Goal: Transaction & Acquisition: Purchase product/service

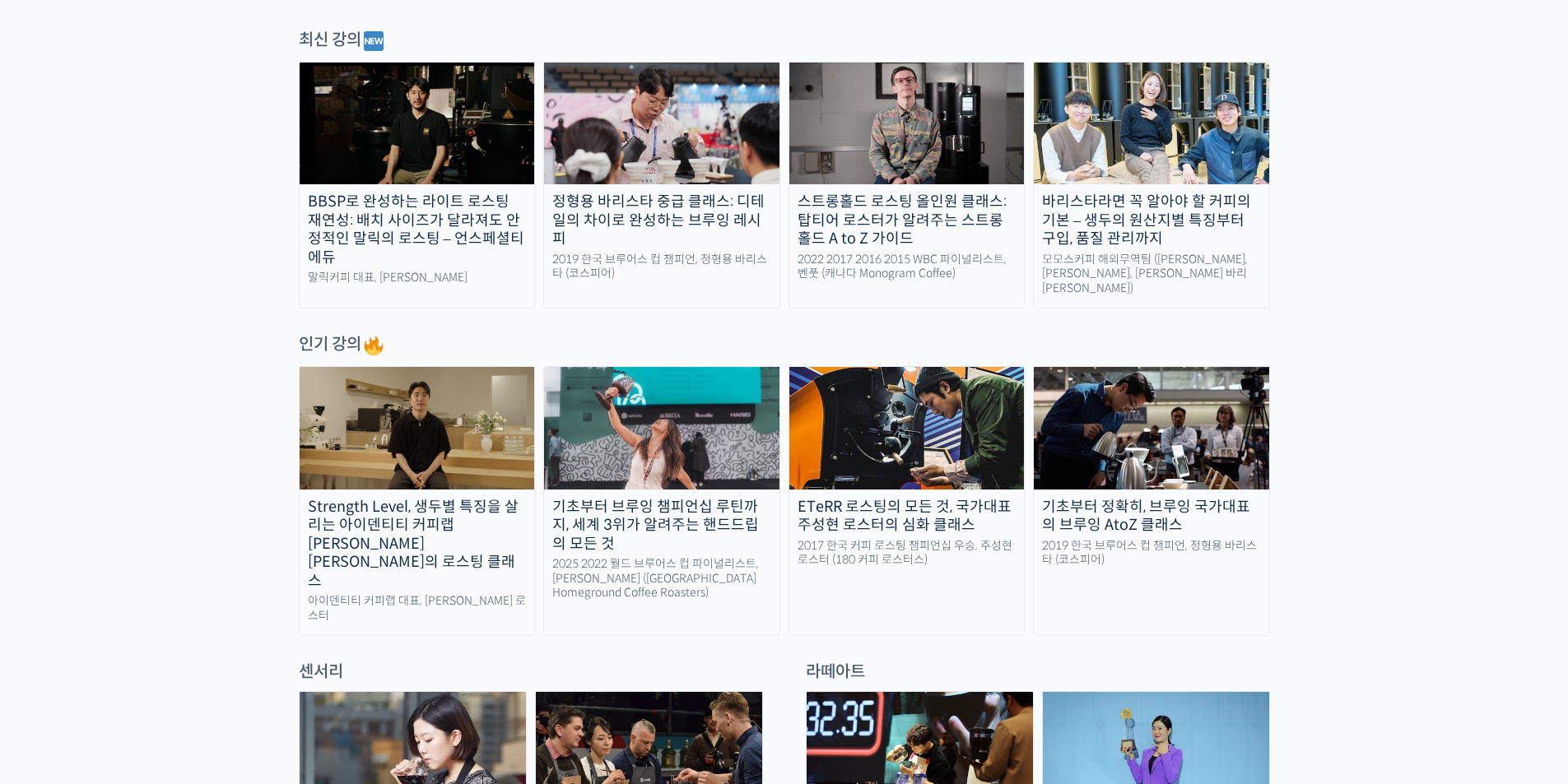
scroll to position [493, 0]
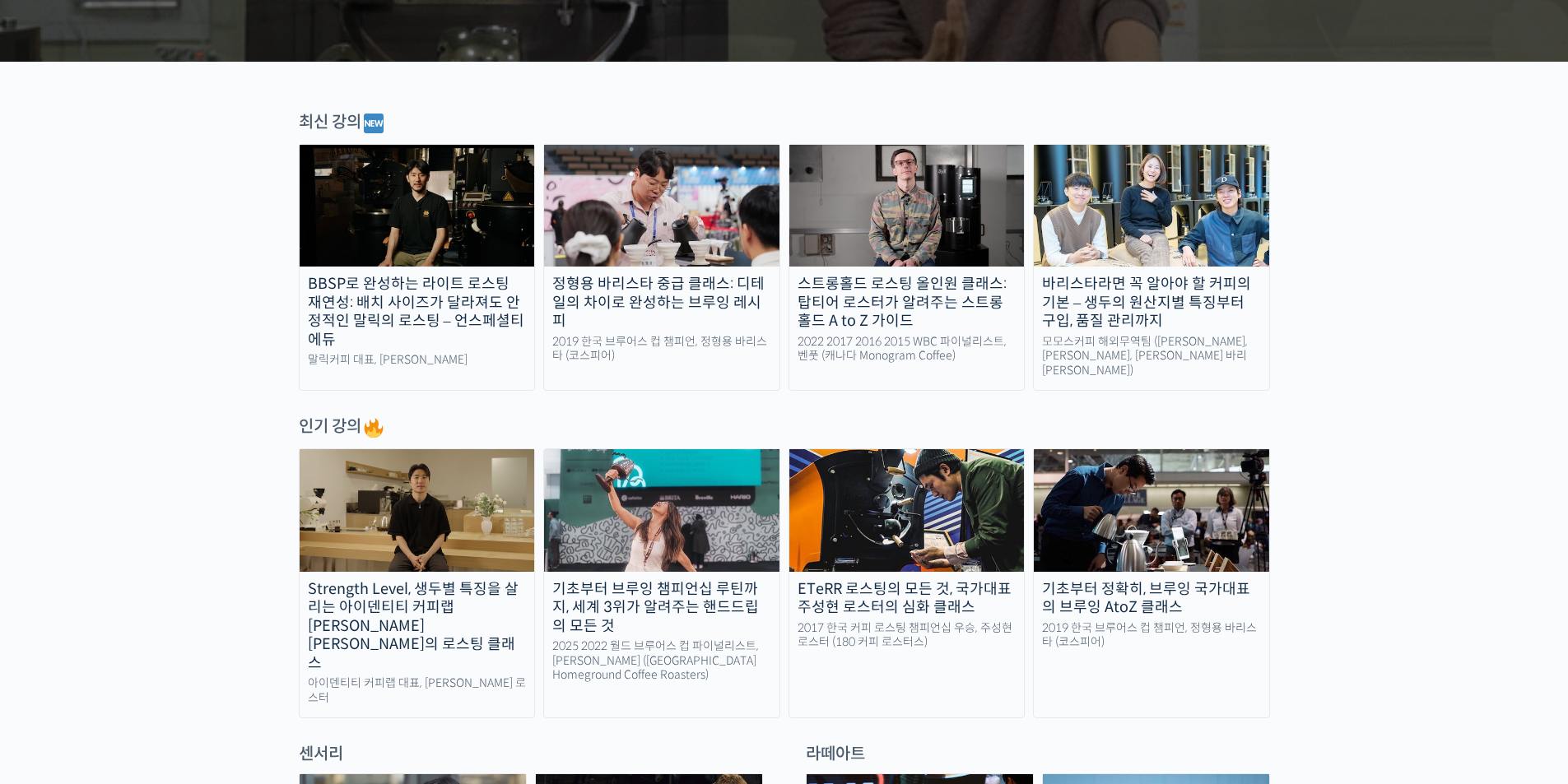
click at [404, 580] on div "Strength Level, 생두별 특징을 살리는 아이덴티티 커피랩 [PERSON_NAME] [PERSON_NAME]의 로스팅 클래스" at bounding box center [417, 626] width 235 height 93
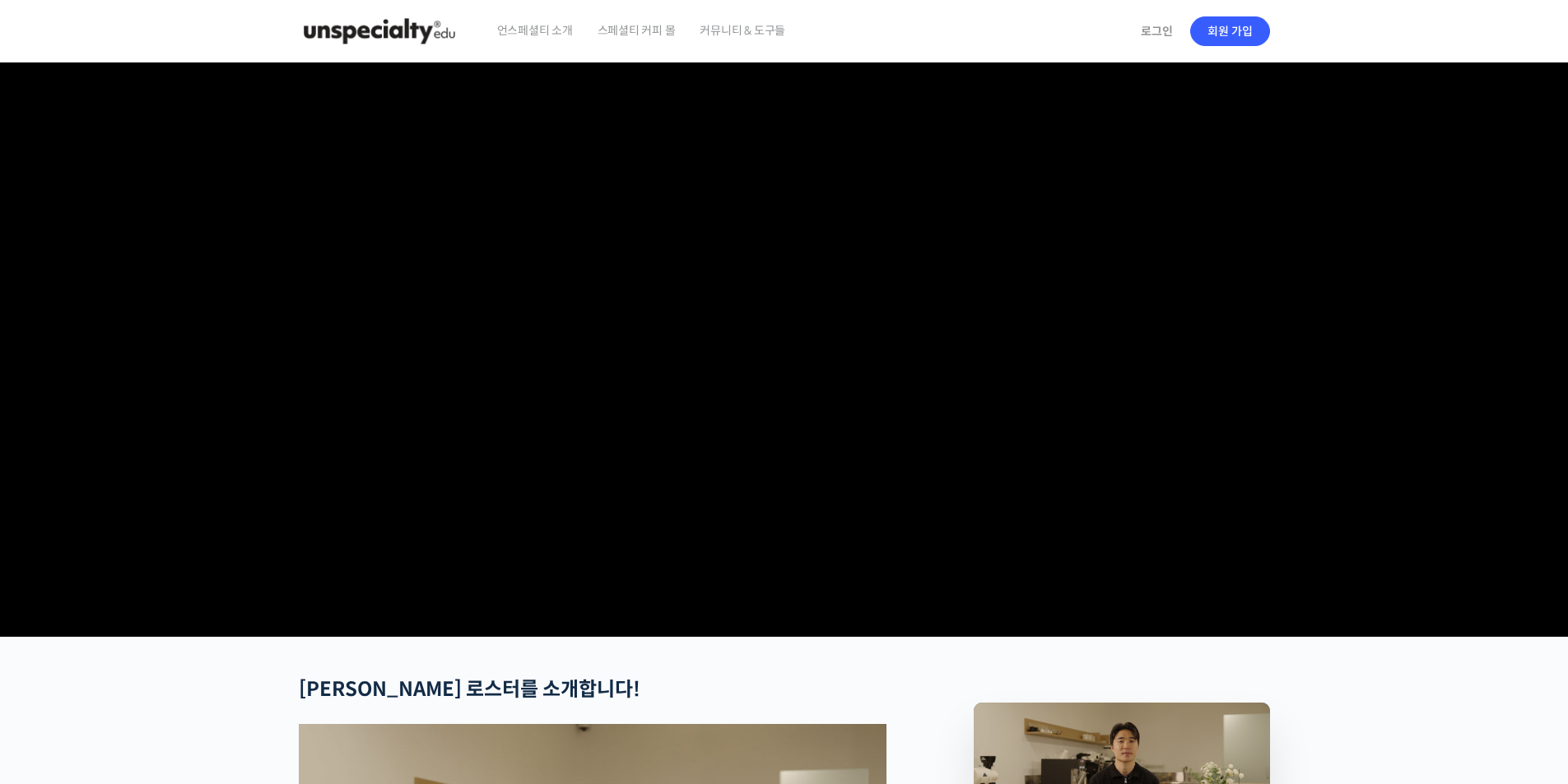
click at [1232, 30] on link "회원 가입" at bounding box center [1230, 31] width 79 height 30
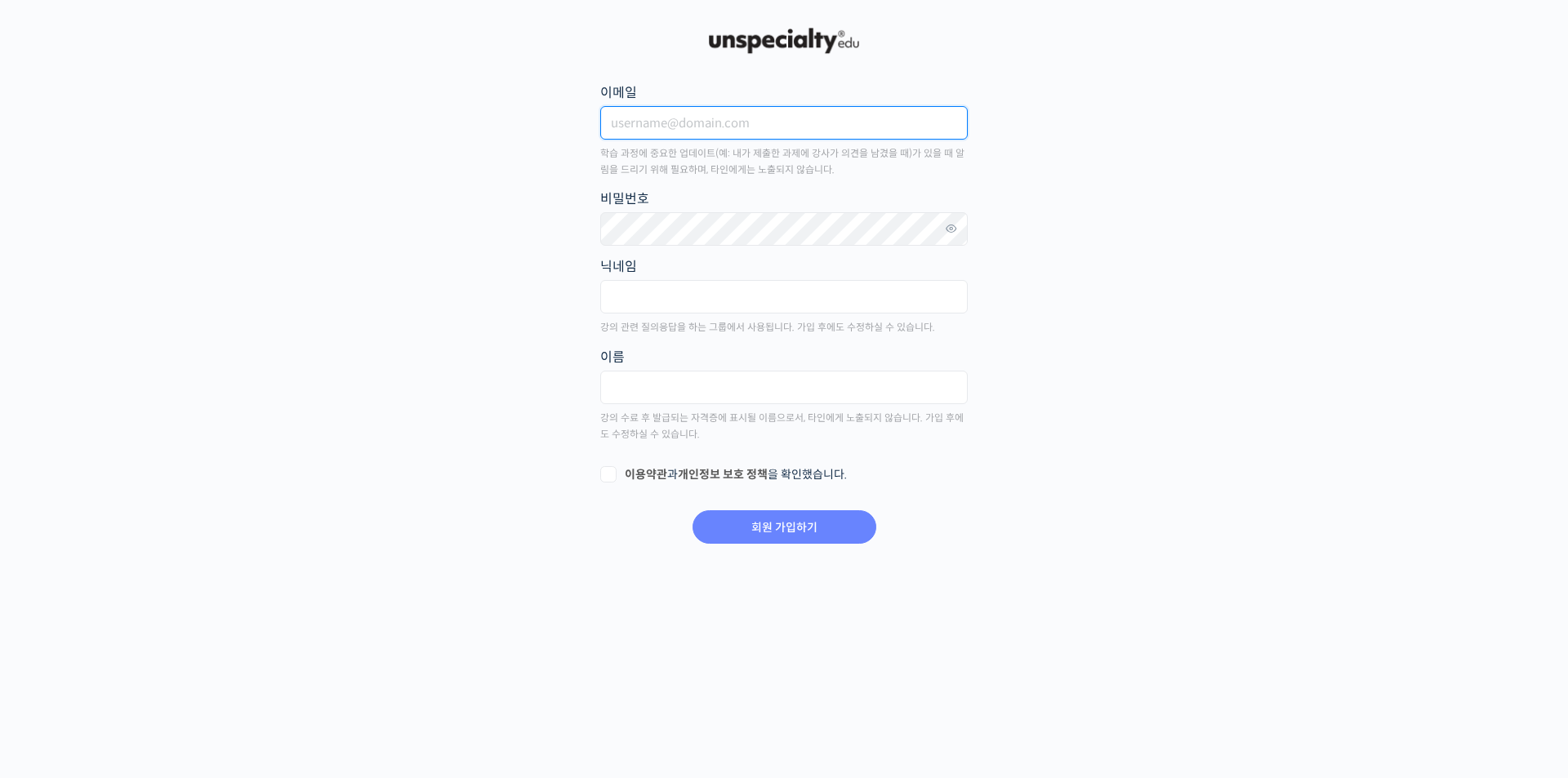
click at [743, 129] on input "이메일" at bounding box center [784, 122] width 367 height 33
type input "v"
type input "[EMAIL_ADDRESS][DOMAIN_NAME]"
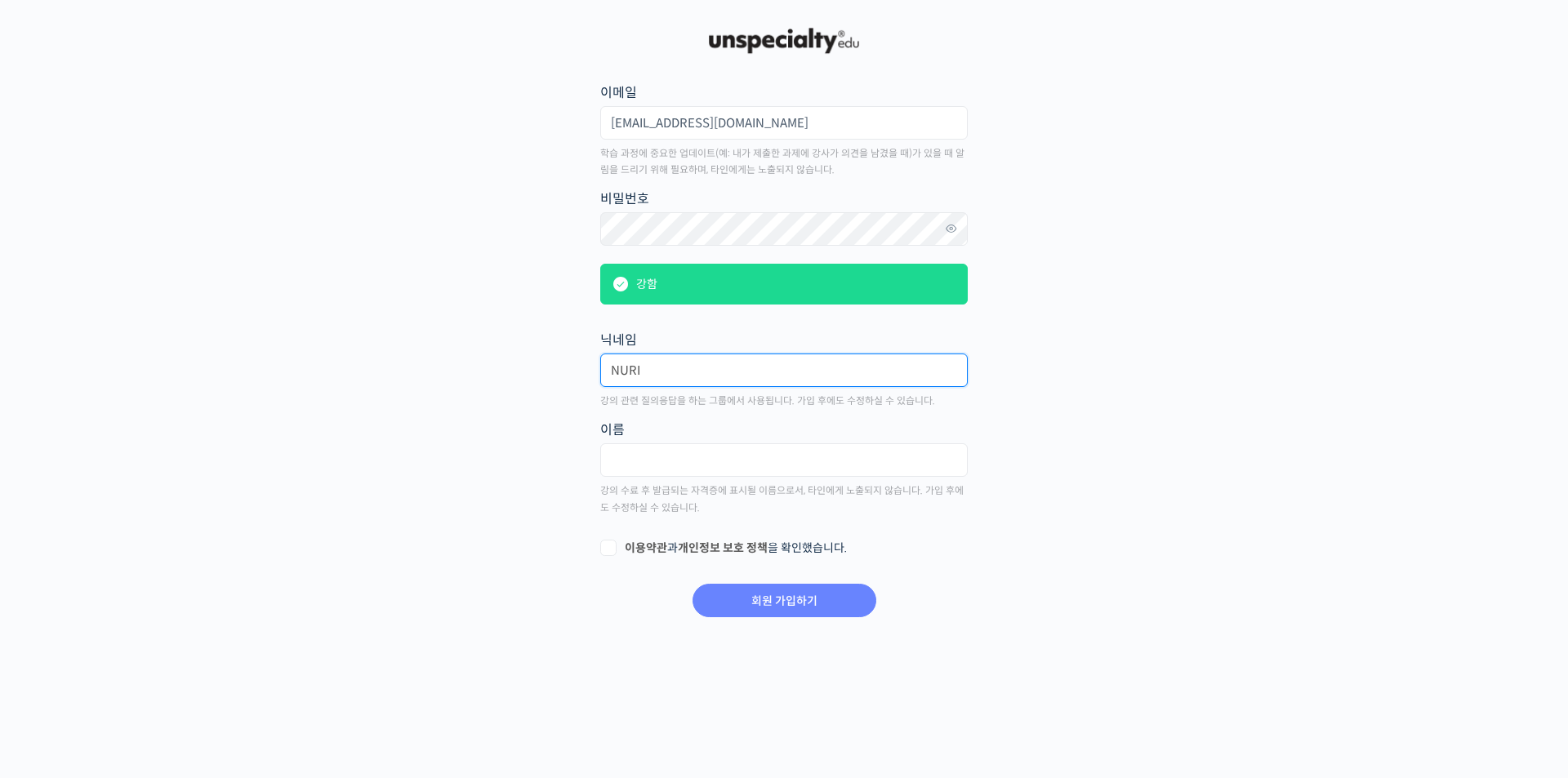
type input "NURI"
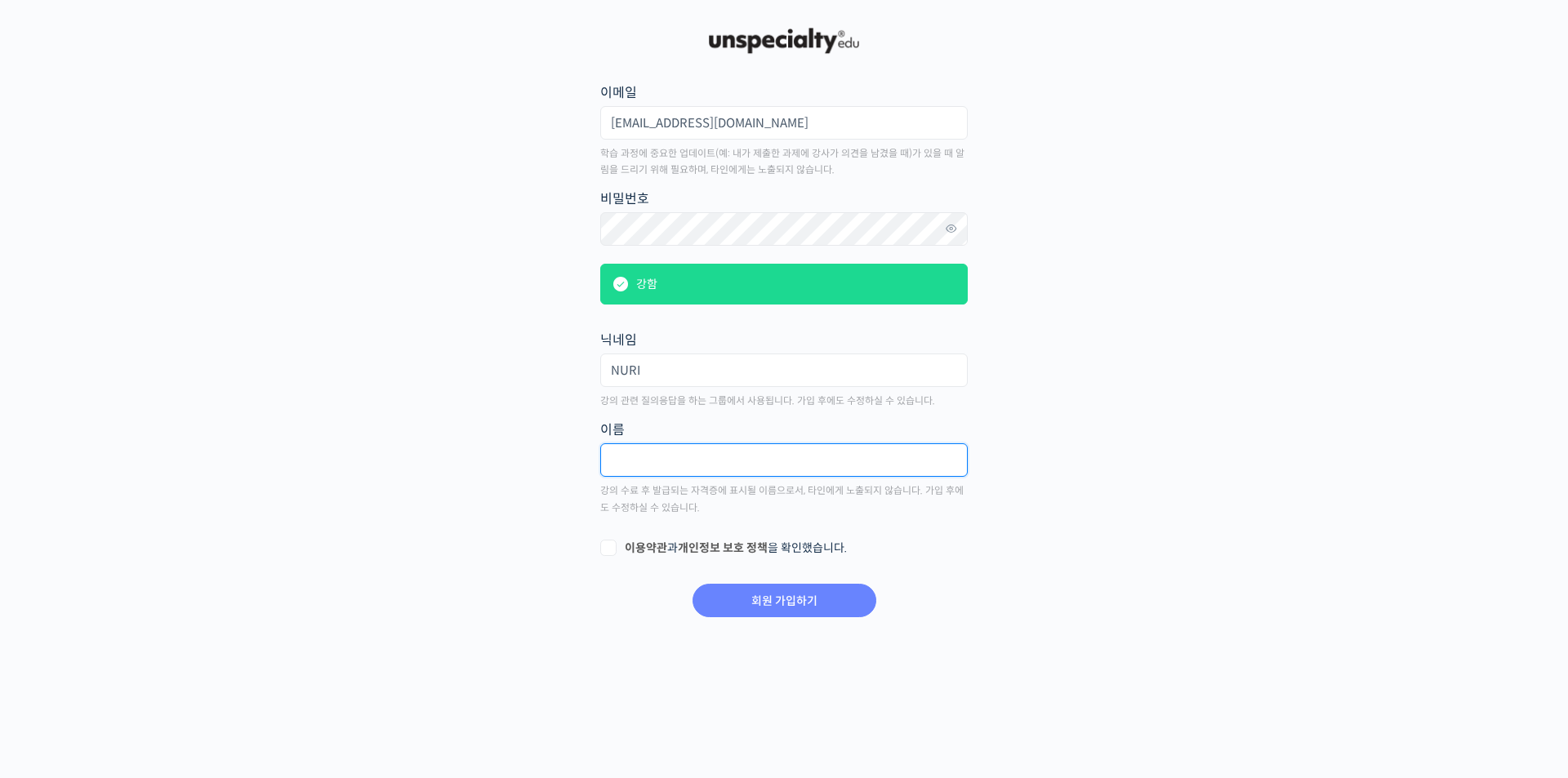
type input "d"
type input "엄누리"
click at [605, 547] on label "이용약관 과 개인정보 보호 정책 을 확인했습니다." at bounding box center [784, 548] width 367 height 16
click at [605, 547] on input "이용약관 과 개인정보 보호 정책 을 확인했습니다." at bounding box center [605, 546] width 10 height 10
checkbox input "true"
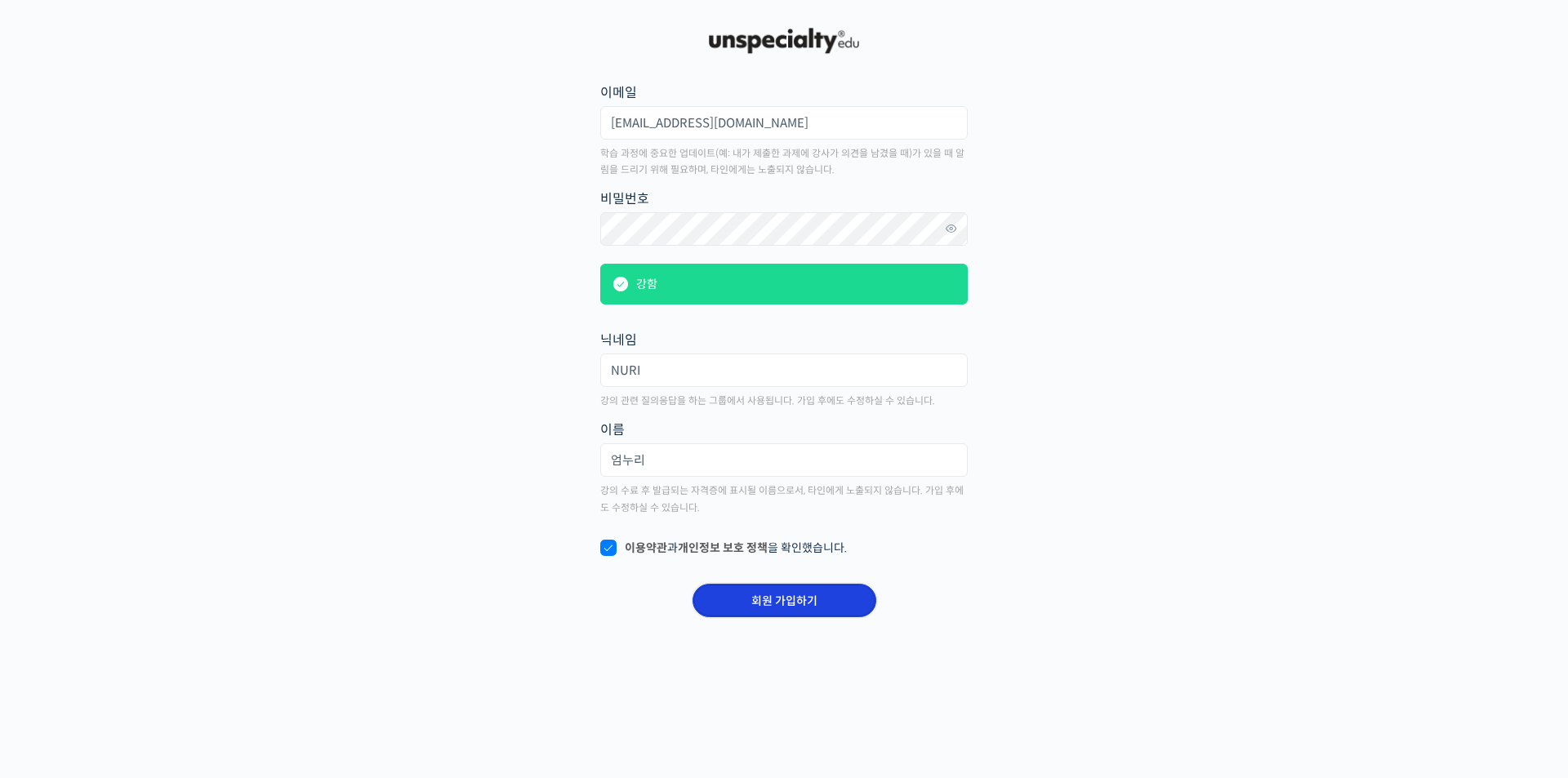
click at [775, 596] on input "회원 가입하기" at bounding box center [784, 600] width 184 height 33
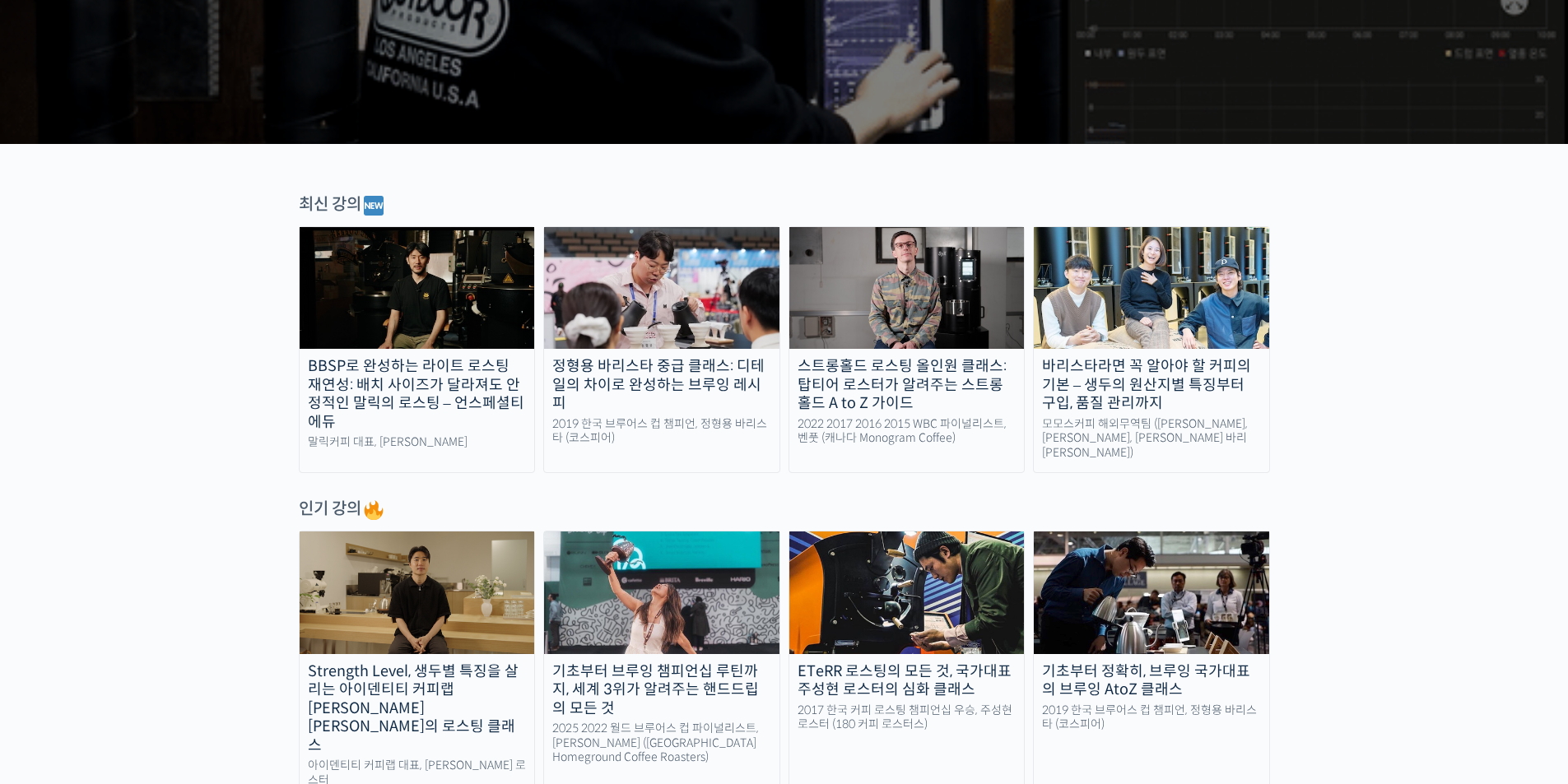
scroll to position [659, 0]
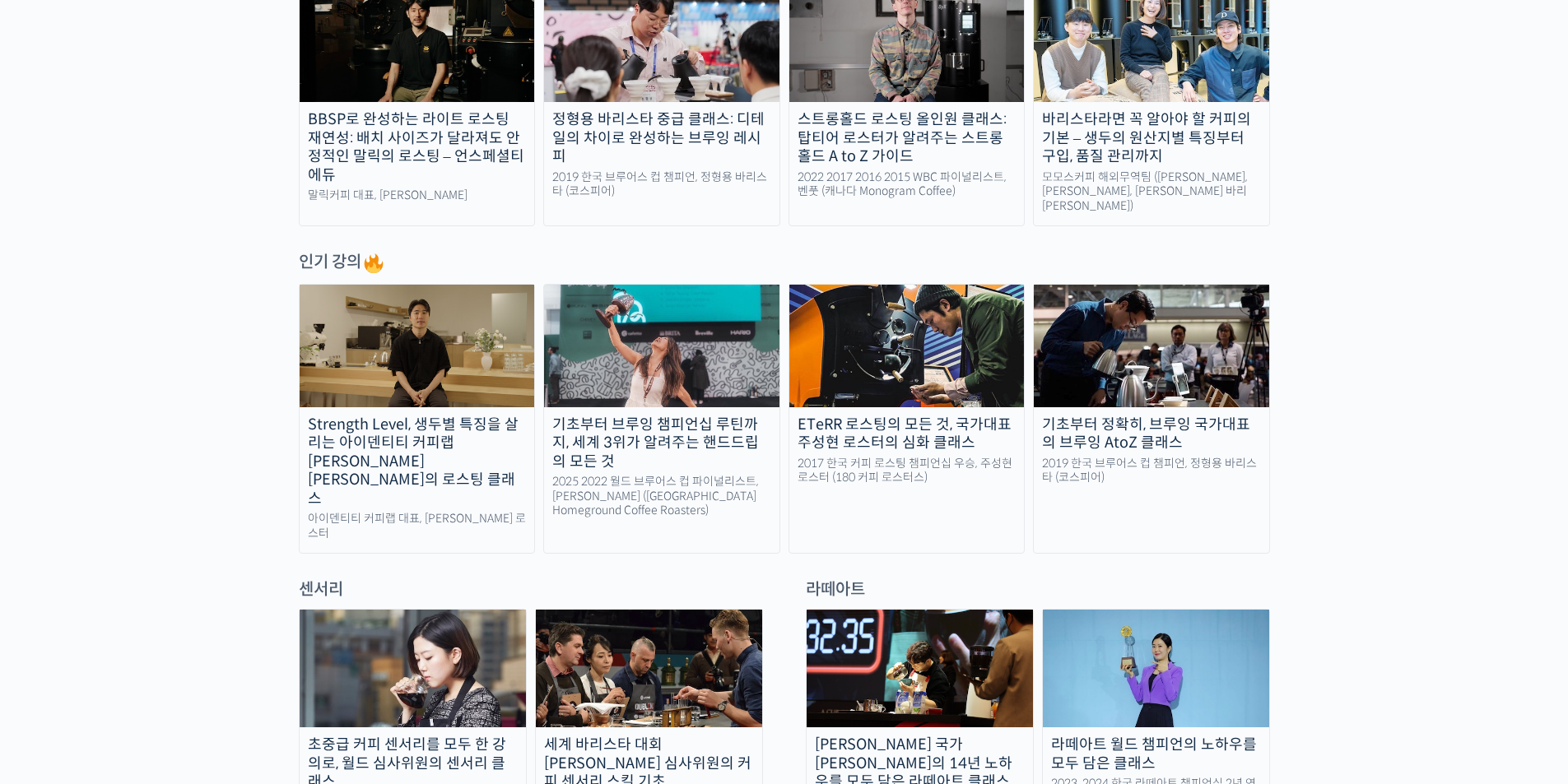
click at [418, 424] on div "Strength Level, 생두별 특징을 살리는 아이덴티티 커피랩 윤원균 대표의 로스팅 클래스" at bounding box center [417, 462] width 235 height 93
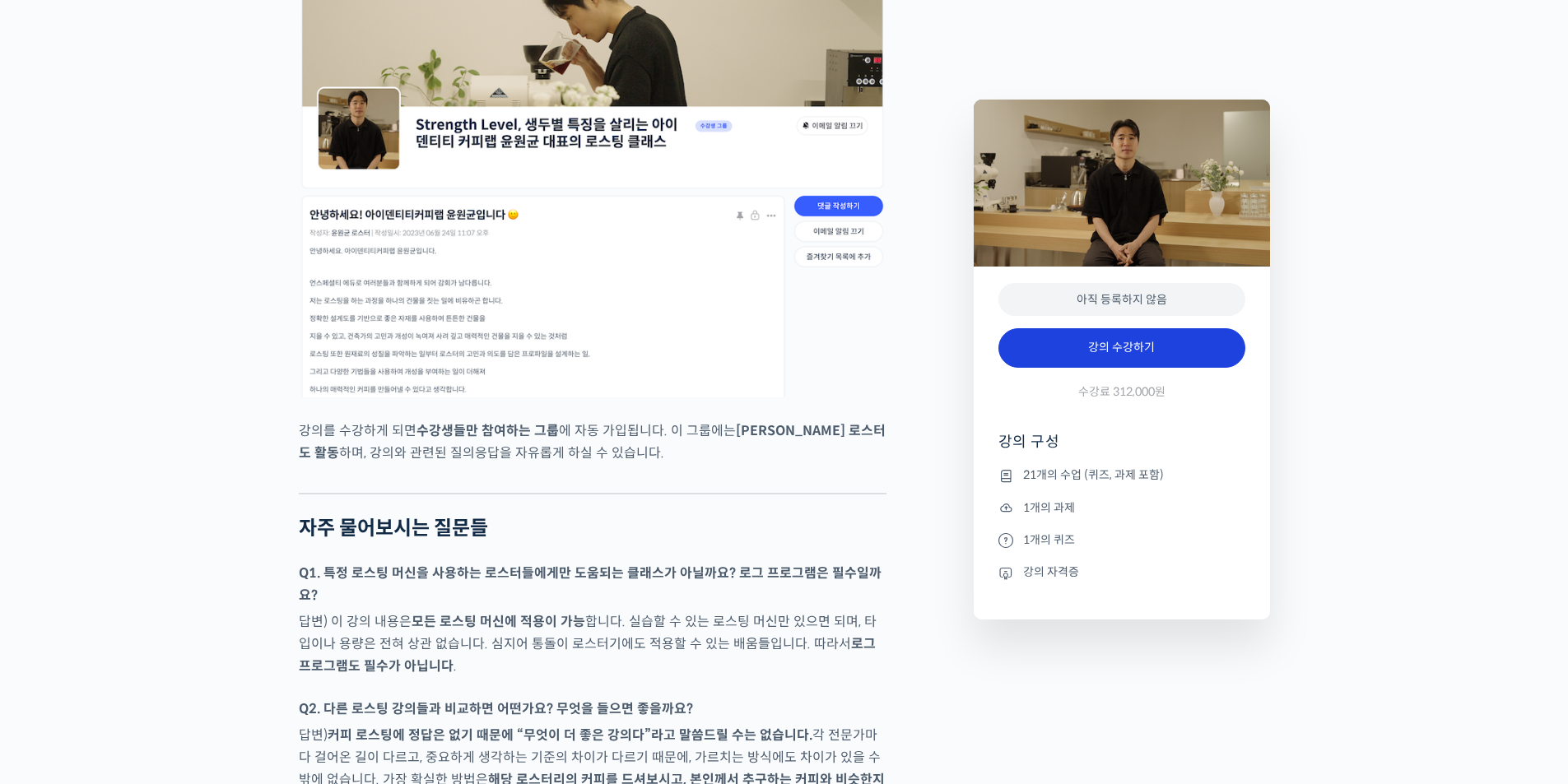
scroll to position [6913, 0]
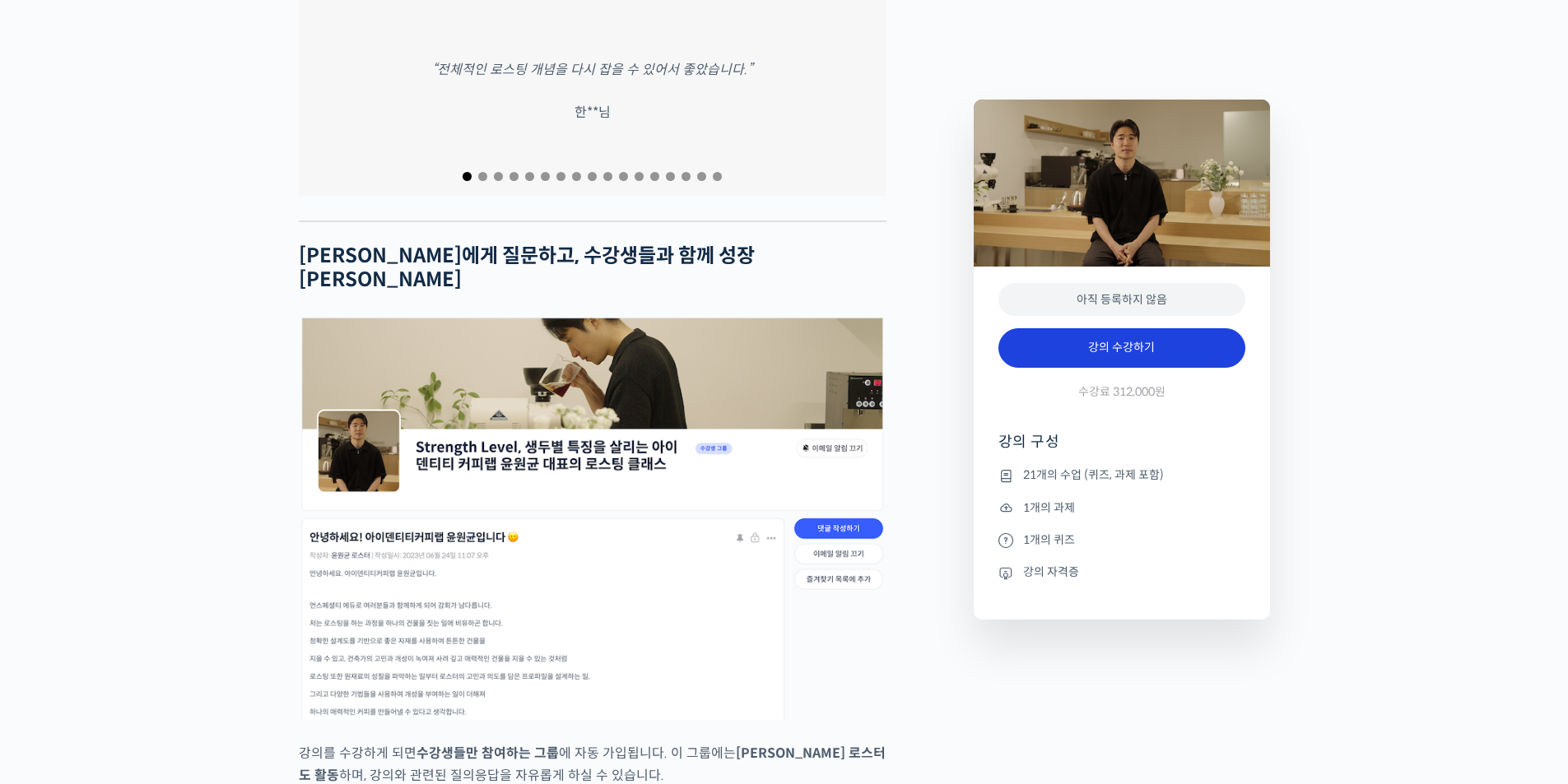
click at [1179, 348] on link "강의 수강하기" at bounding box center [1122, 347] width 247 height 39
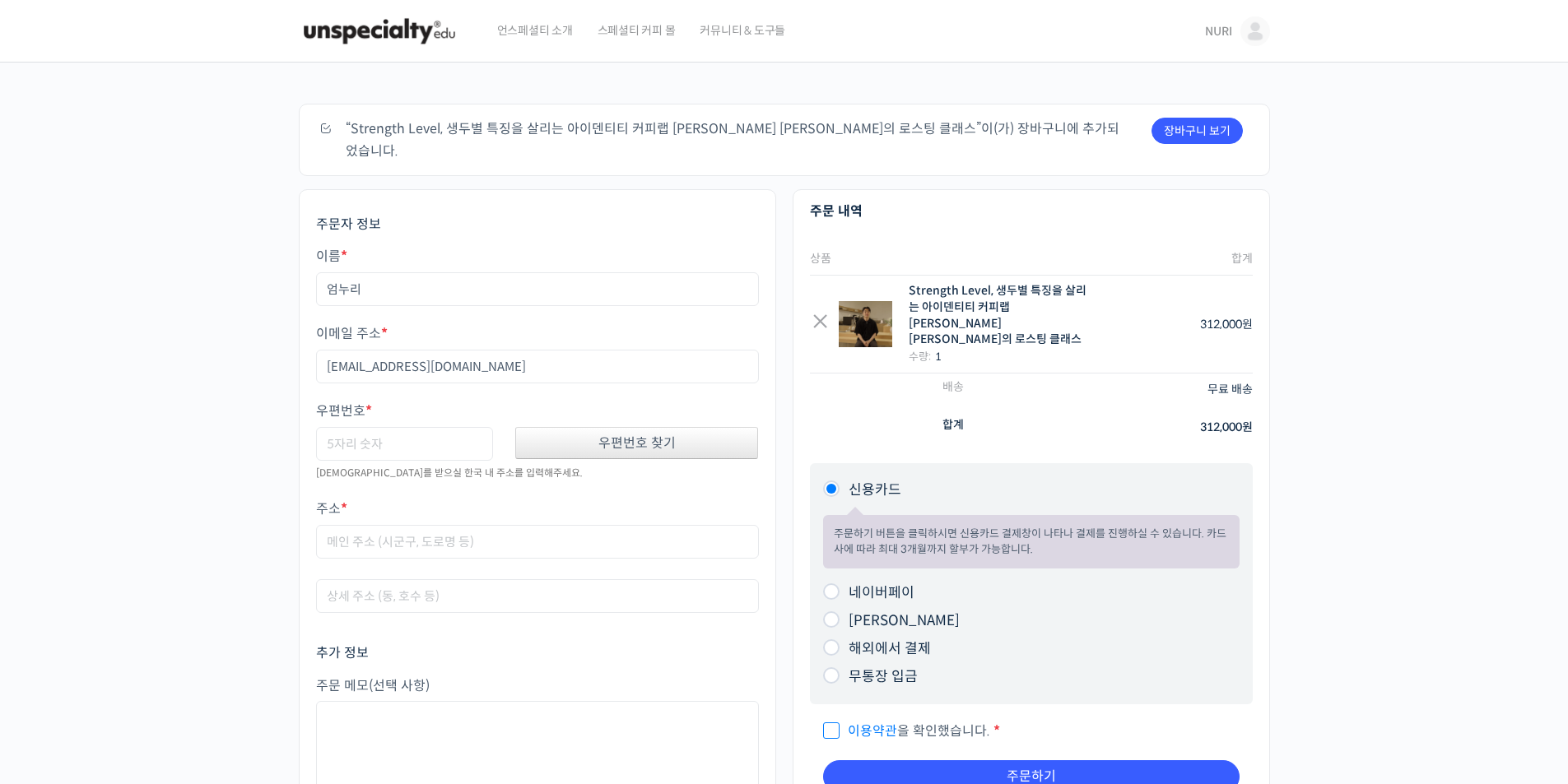
click at [648, 427] on div "우편번호 찾기" at bounding box center [637, 444] width 244 height 33
type input "24221"
type input "강원특별자치도 춘천시 우두1길 40"
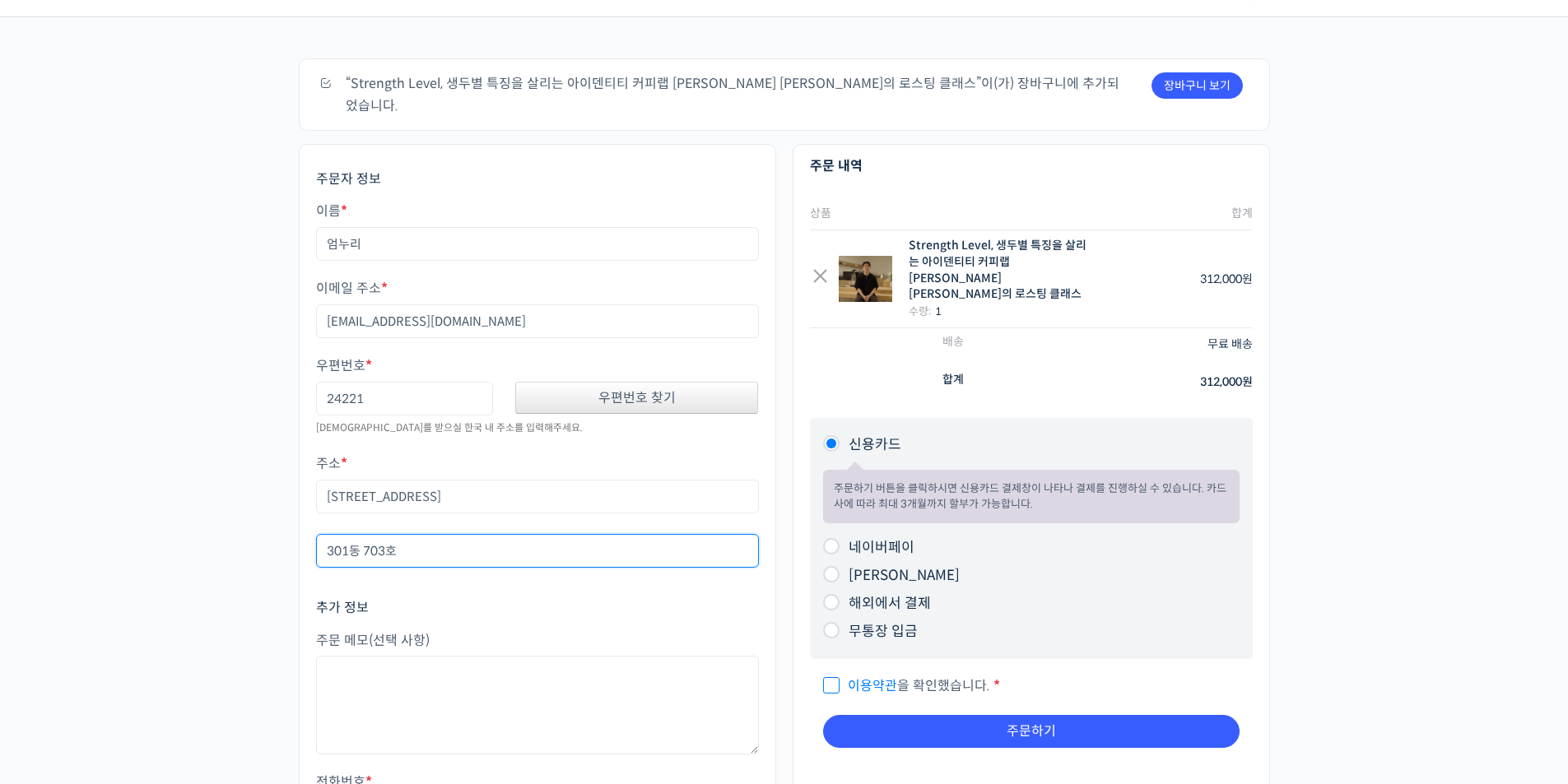
scroll to position [82, 0]
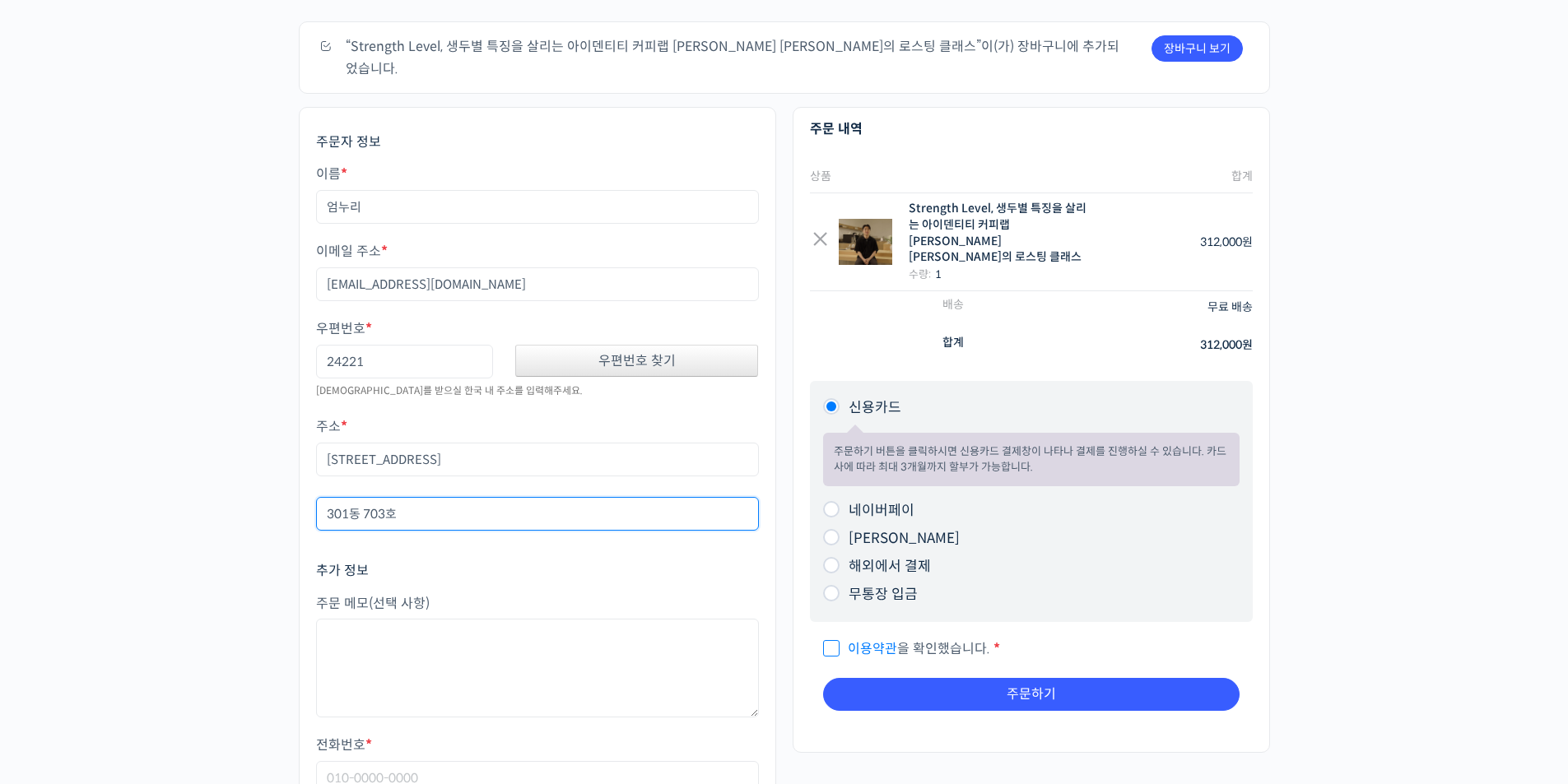
type input "301동 703호"
click at [834, 501] on input "네이버페이" at bounding box center [831, 509] width 16 height 16
radio input "true"
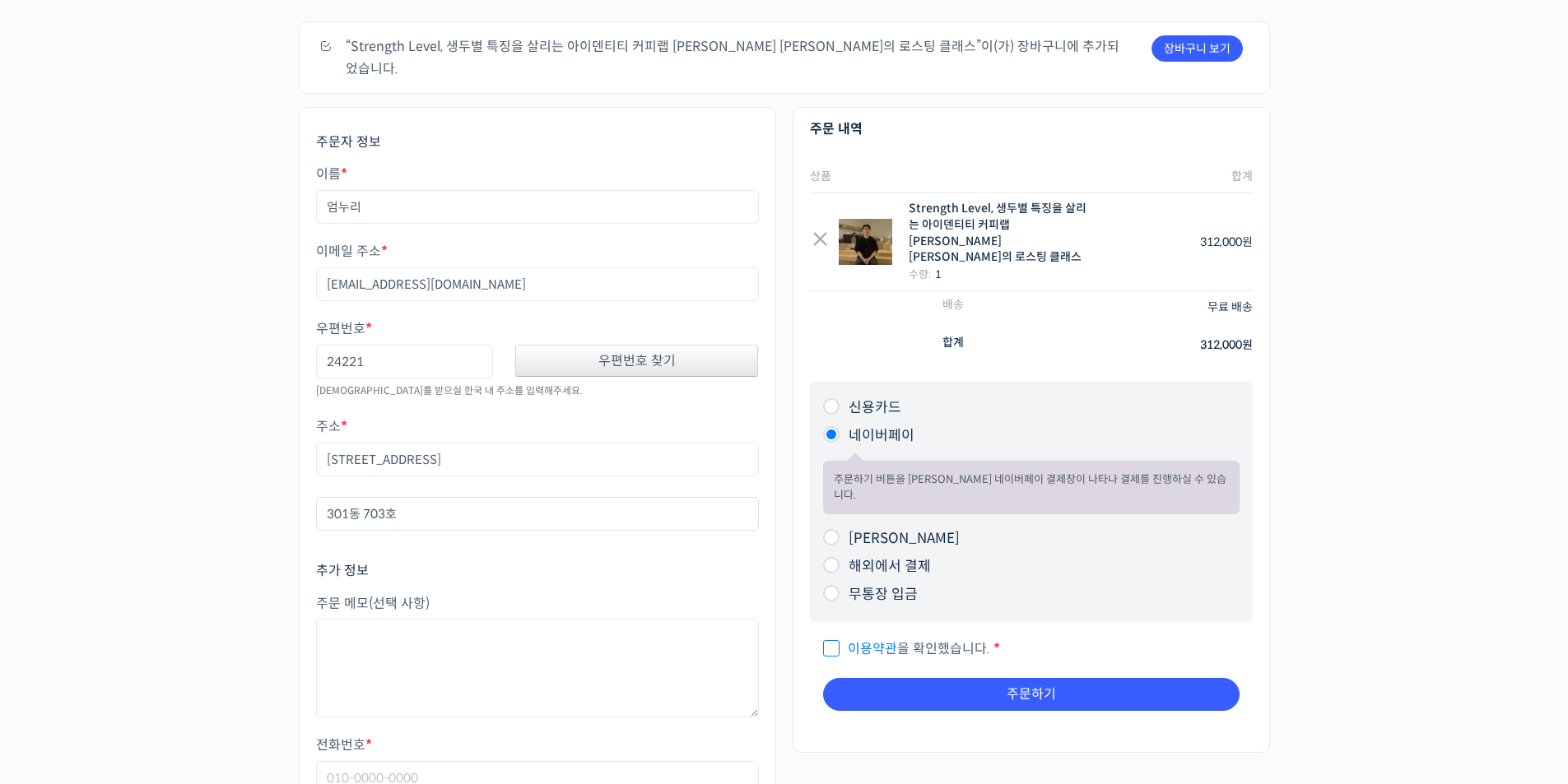
click at [832, 641] on span "이용약관 을 확인했습니다." at bounding box center [906, 649] width 167 height 17
click at [832, 636] on input "이용약관 을 확인했습니다. *" at bounding box center [828, 641] width 11 height 11
checkbox input "true"
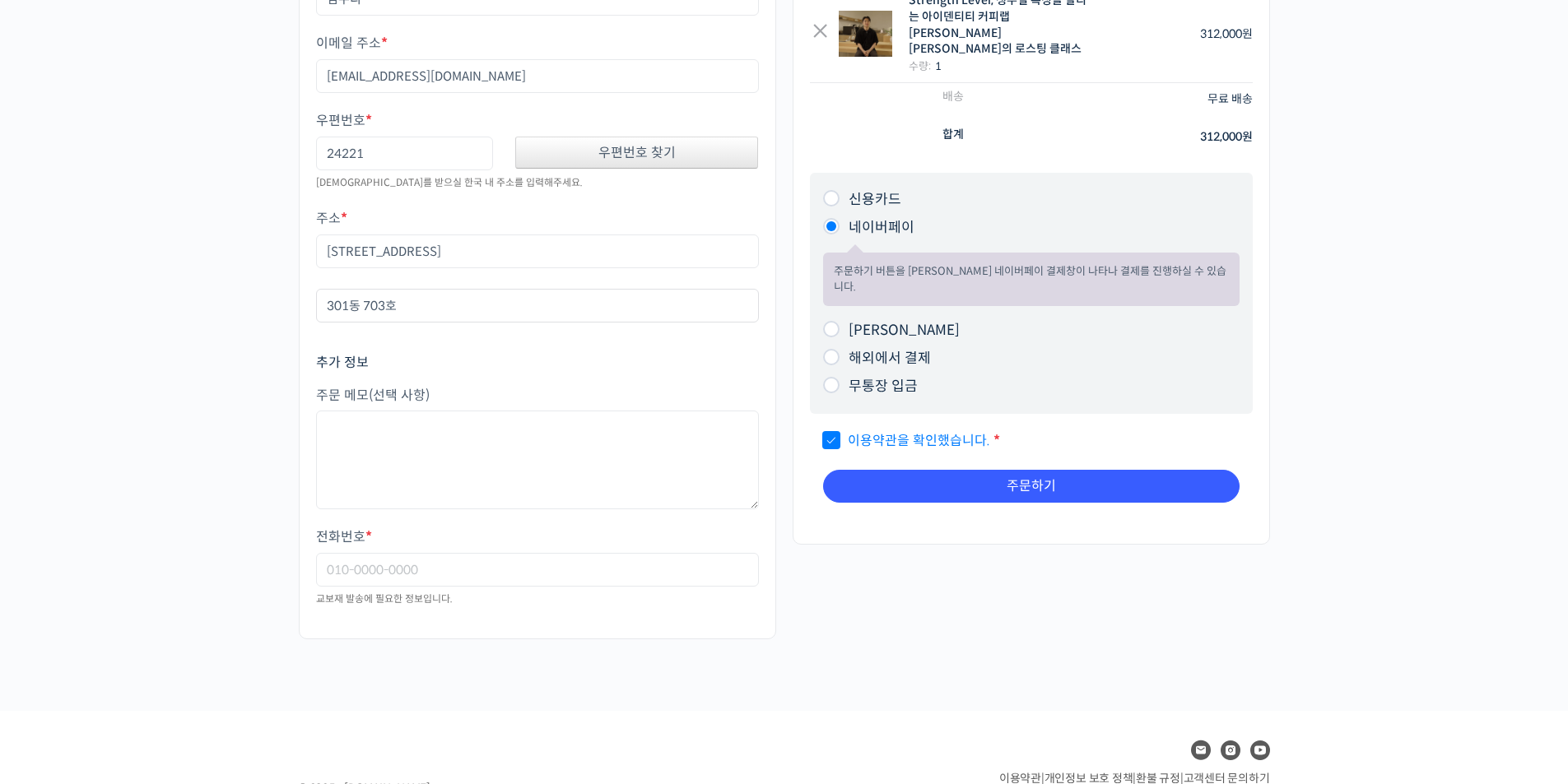
scroll to position [329, 0]
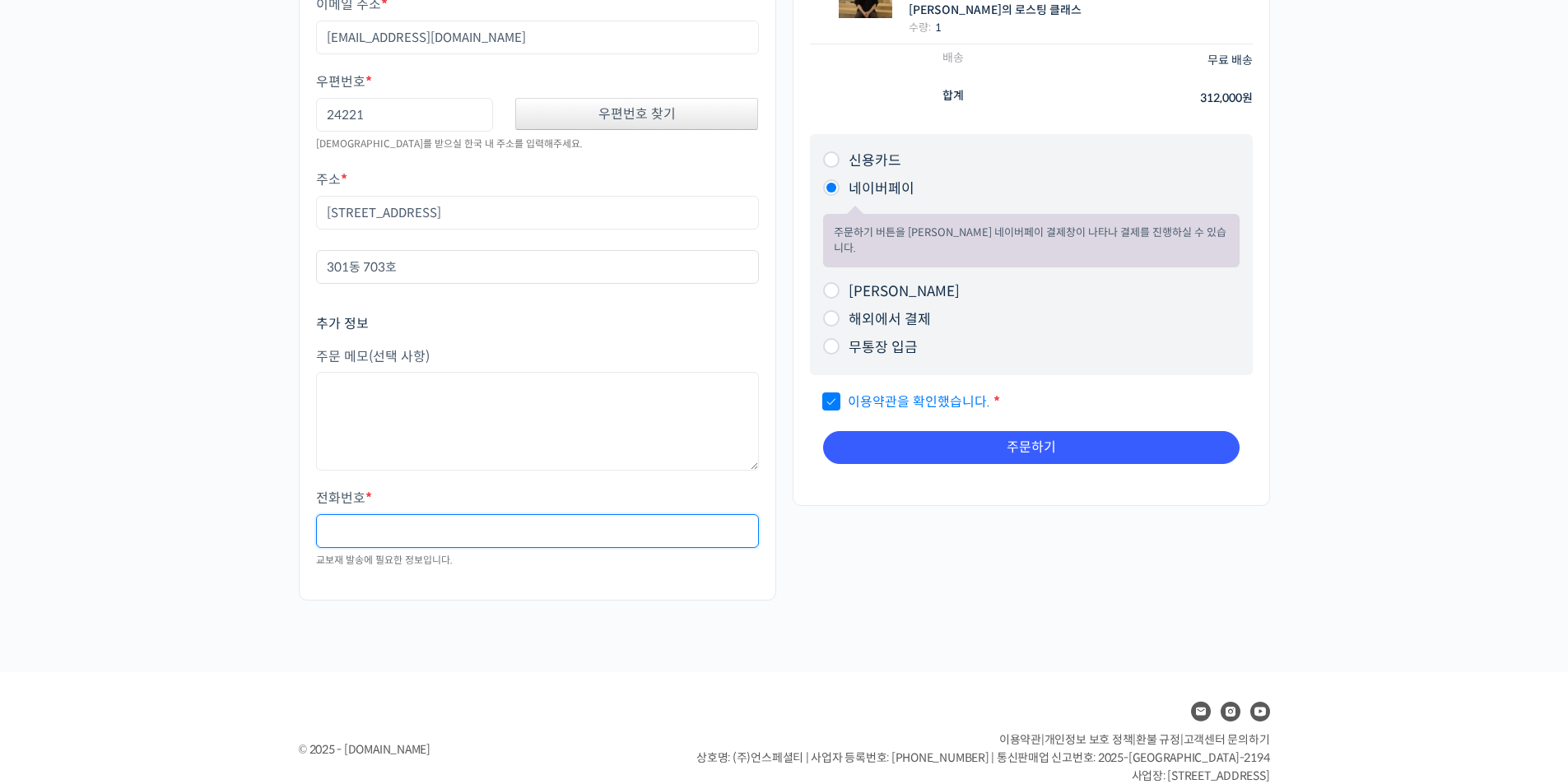
click at [414, 514] on input "전화번호 *" at bounding box center [537, 531] width 443 height 33
type input "01099895914"
click at [534, 621] on div "주문하기 장바구니 보기 “Strength Level, 생두별 특징을 살리는 아이덴티티 커피랩 윤원균 대표의 로스팅 클래스”이(가) 장바구니에 …" at bounding box center [784, 203] width 988 height 939
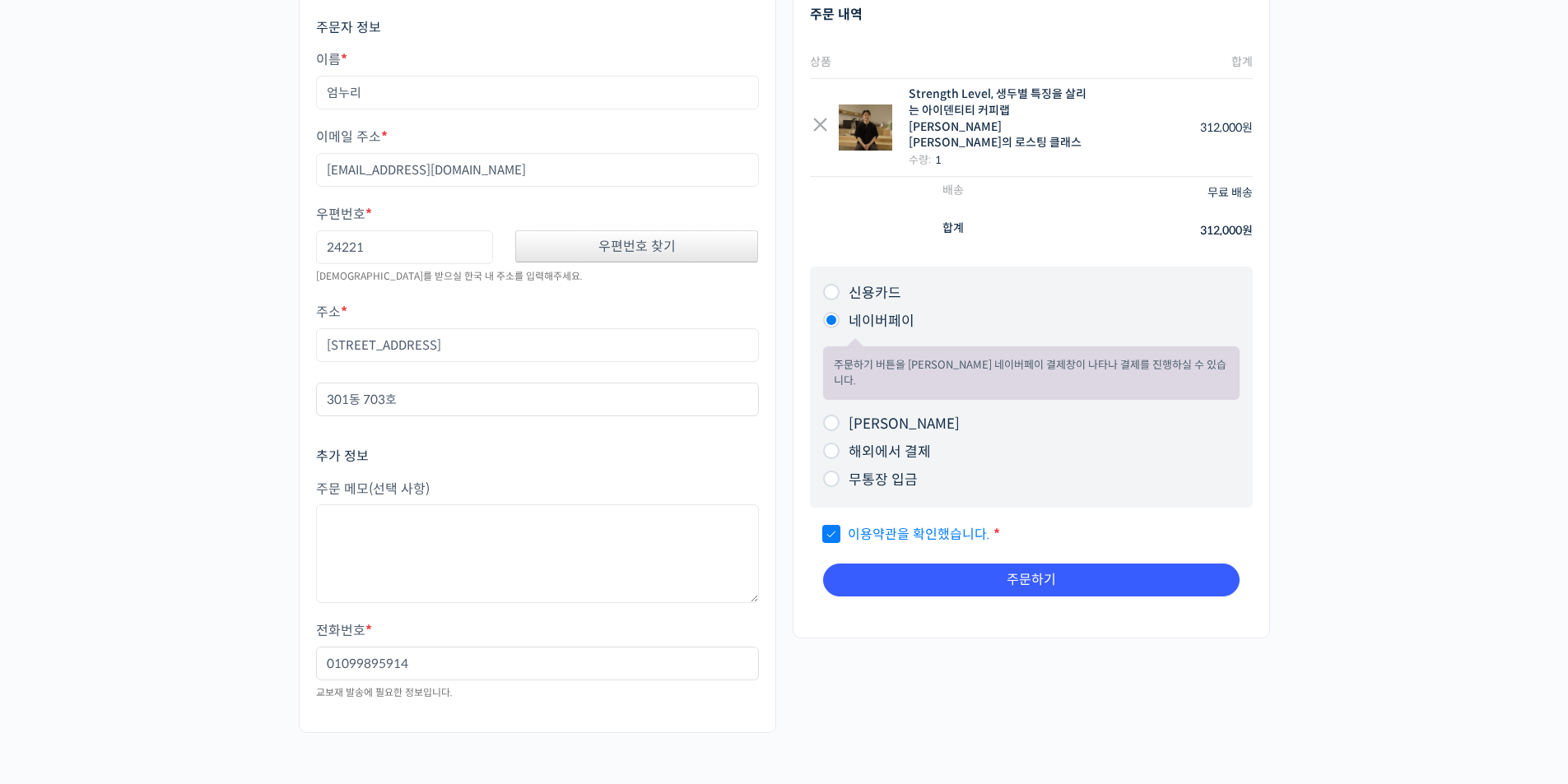
scroll to position [82, 0]
